Goal: Task Accomplishment & Management: Use online tool/utility

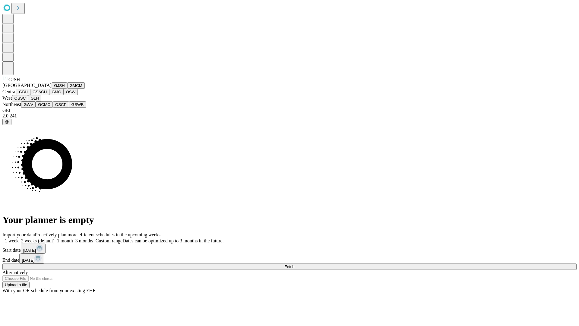
click at [52, 89] on button "GJSH" at bounding box center [60, 85] width 16 height 6
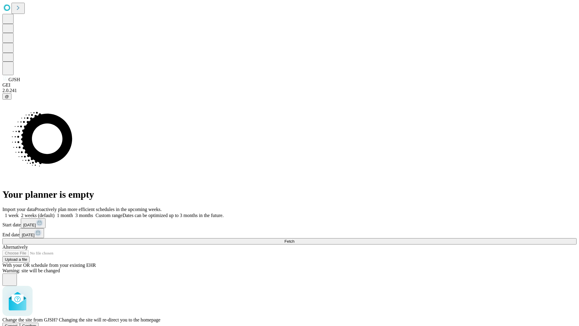
click at [36, 323] on span "Confirm" at bounding box center [29, 325] width 14 height 5
click at [73, 213] on label "1 month" at bounding box center [64, 215] width 18 height 5
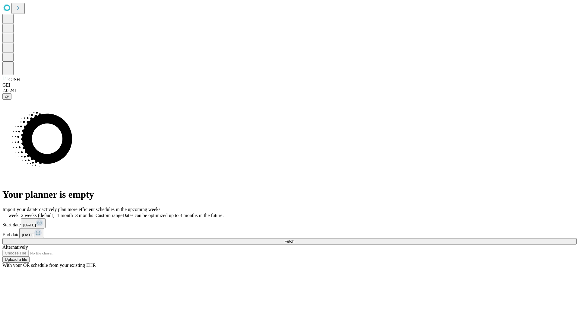
click at [294, 239] on span "Fetch" at bounding box center [289, 241] width 10 height 5
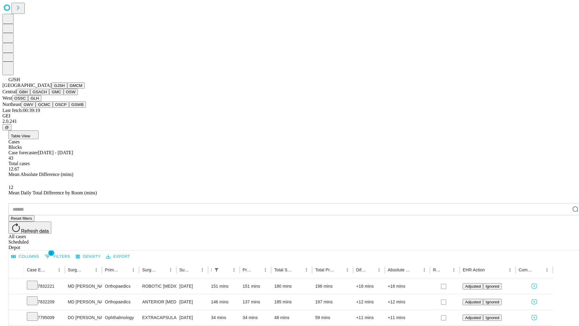
click at [67, 89] on button "GMCM" at bounding box center [75, 85] width 17 height 6
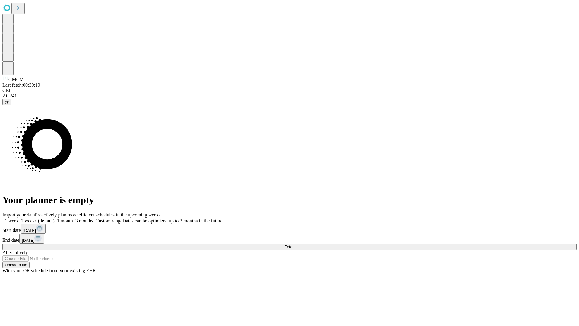
click at [73, 218] on label "1 month" at bounding box center [64, 220] width 18 height 5
click at [294, 244] on span "Fetch" at bounding box center [289, 246] width 10 height 5
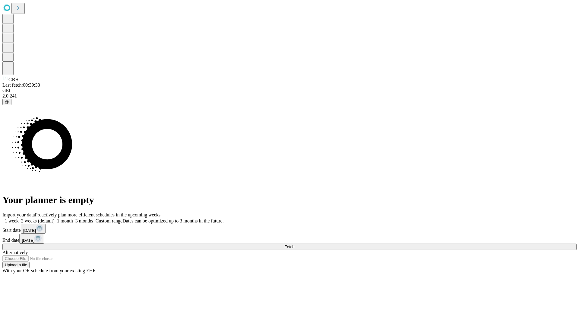
click at [73, 218] on label "1 month" at bounding box center [64, 220] width 18 height 5
click at [294, 244] on span "Fetch" at bounding box center [289, 246] width 10 height 5
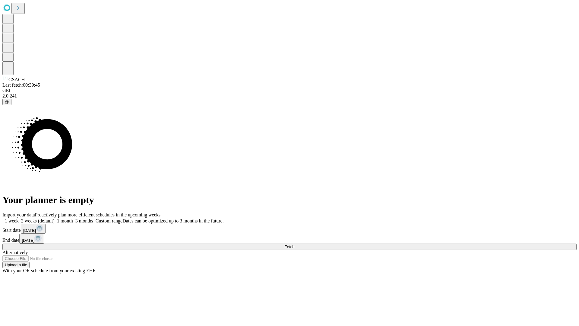
click at [73, 218] on label "1 month" at bounding box center [64, 220] width 18 height 5
click at [294, 244] on span "Fetch" at bounding box center [289, 246] width 10 height 5
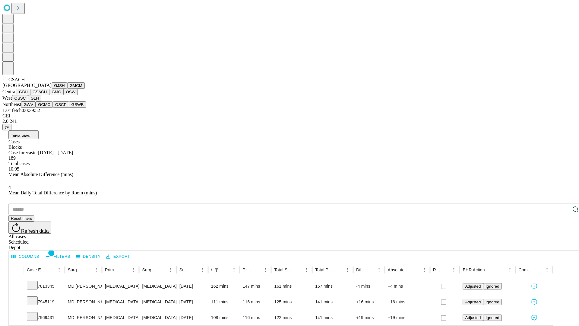
click at [49, 95] on button "GMC" at bounding box center [56, 92] width 14 height 6
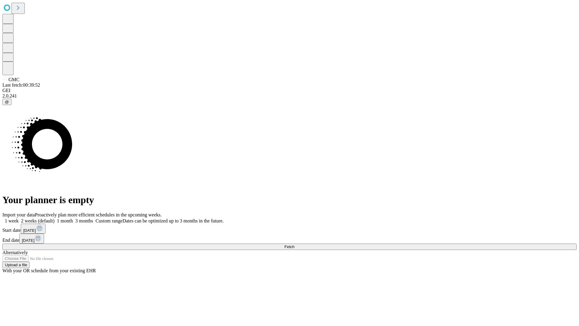
click at [73, 218] on label "1 month" at bounding box center [64, 220] width 18 height 5
click at [294, 244] on span "Fetch" at bounding box center [289, 246] width 10 height 5
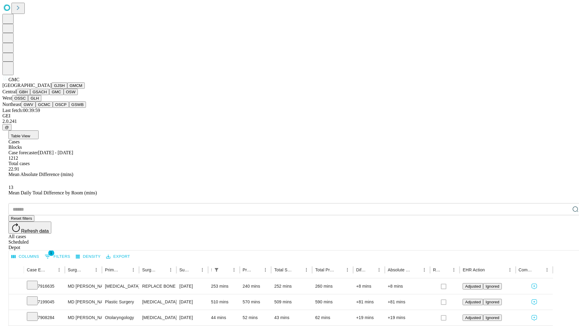
click at [64, 95] on button "OSW" at bounding box center [71, 92] width 14 height 6
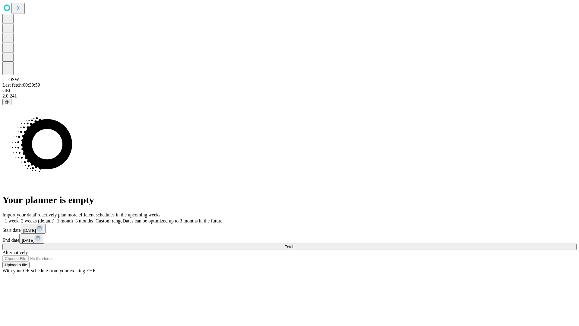
click at [73, 218] on label "1 month" at bounding box center [64, 220] width 18 height 5
click at [294, 244] on span "Fetch" at bounding box center [289, 246] width 10 height 5
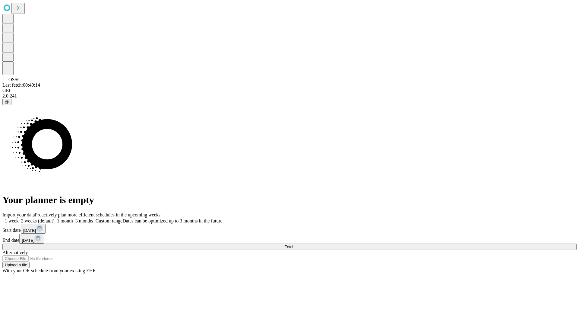
click at [73, 218] on label "1 month" at bounding box center [64, 220] width 18 height 5
click at [294, 244] on span "Fetch" at bounding box center [289, 246] width 10 height 5
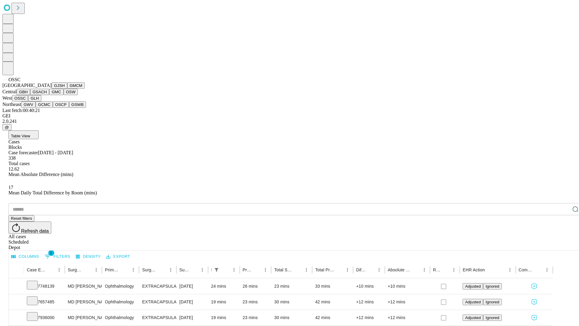
click at [41, 101] on button "GLH" at bounding box center [34, 98] width 13 height 6
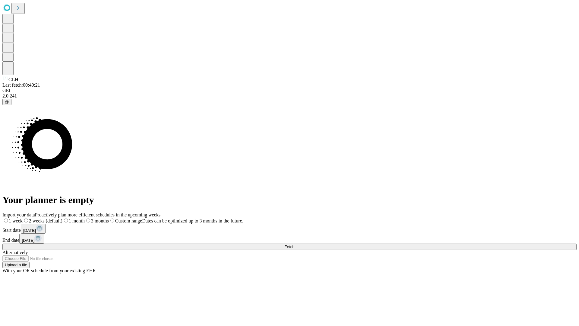
click at [85, 218] on label "1 month" at bounding box center [73, 220] width 22 height 5
click at [294, 244] on span "Fetch" at bounding box center [289, 246] width 10 height 5
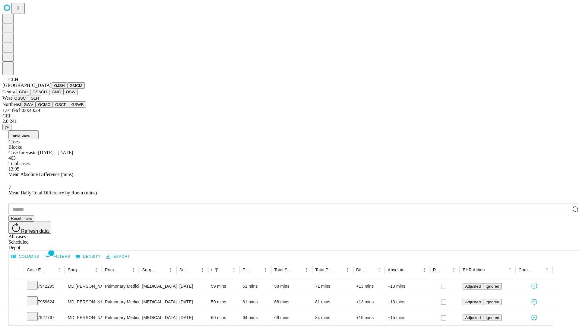
click at [36, 108] on button "GWV" at bounding box center [28, 104] width 14 height 6
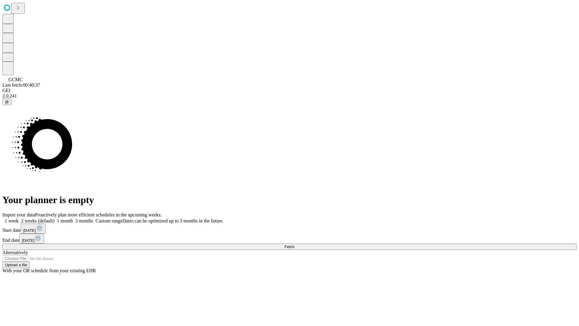
click at [73, 218] on label "1 month" at bounding box center [64, 220] width 18 height 5
click at [294, 244] on span "Fetch" at bounding box center [289, 246] width 10 height 5
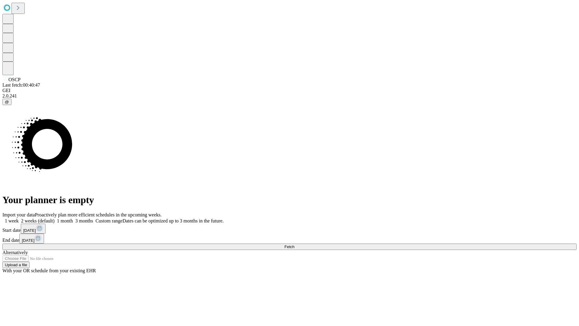
click at [73, 218] on label "1 month" at bounding box center [64, 220] width 18 height 5
click at [294, 244] on span "Fetch" at bounding box center [289, 246] width 10 height 5
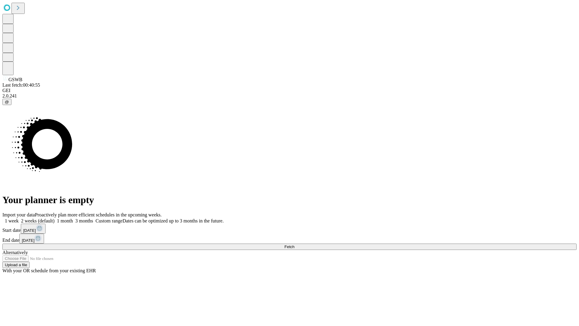
click at [73, 218] on label "1 month" at bounding box center [64, 220] width 18 height 5
click at [294, 244] on span "Fetch" at bounding box center [289, 246] width 10 height 5
